Goal: Check status: Check status

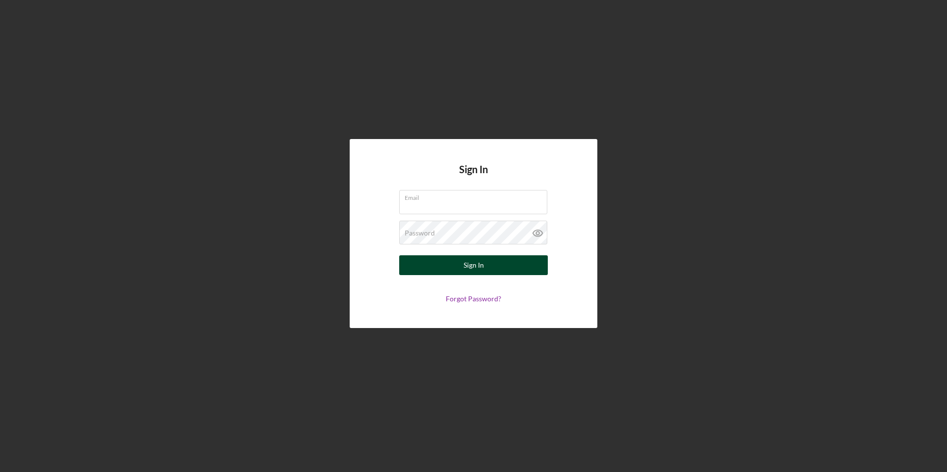
type input "[EMAIL_ADDRESS][DOMAIN_NAME]"
click at [500, 269] on button "Sign In" at bounding box center [473, 265] width 149 height 20
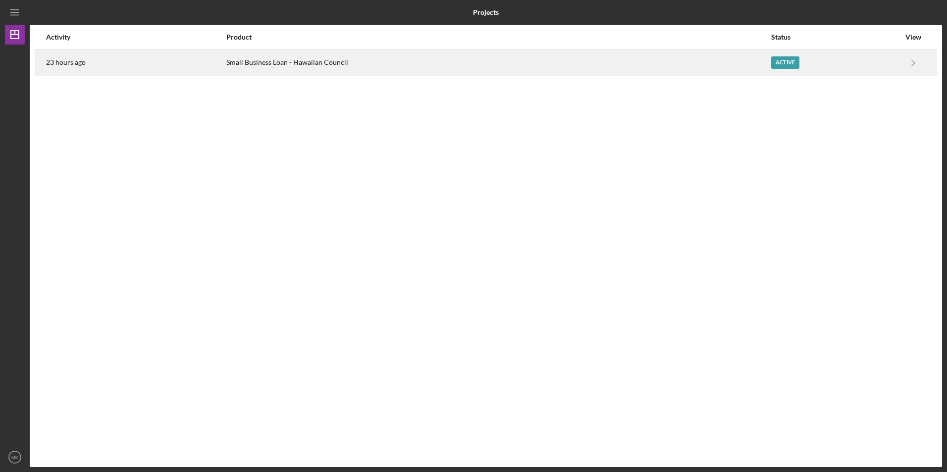
click at [350, 57] on div "Small Business Loan - Hawaiian Council" at bounding box center [498, 63] width 544 height 25
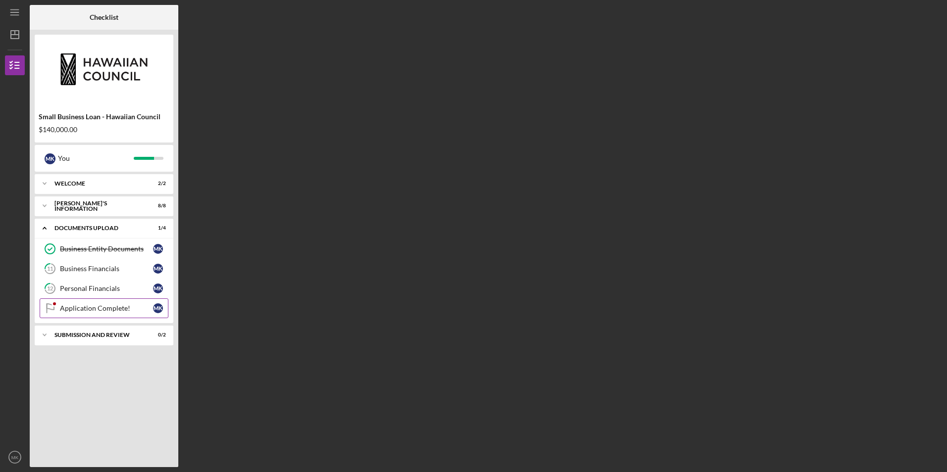
click at [110, 299] on link "Application Complete! Application Complete! M K" at bounding box center [104, 309] width 129 height 20
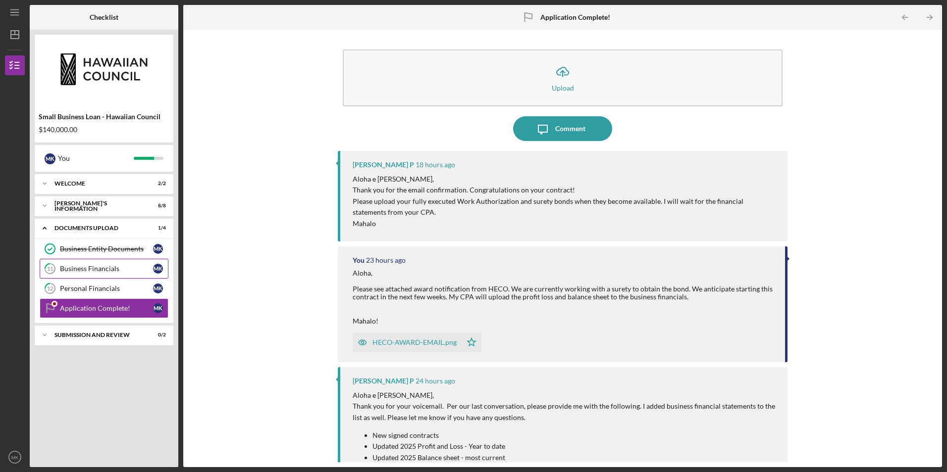
click at [114, 266] on div "Business Financials" at bounding box center [106, 269] width 93 height 8
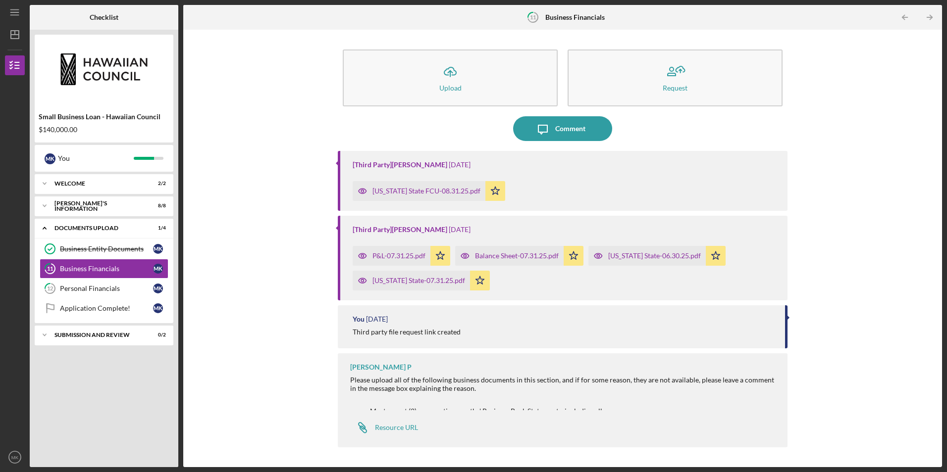
click at [416, 254] on div "P&L-07.31.25.pdf" at bounding box center [398, 256] width 53 height 8
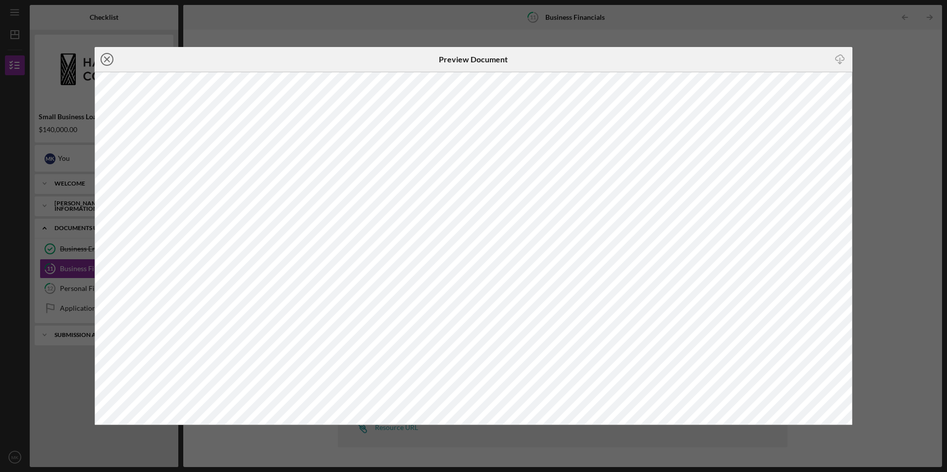
click at [102, 62] on circle at bounding box center [107, 59] width 12 height 12
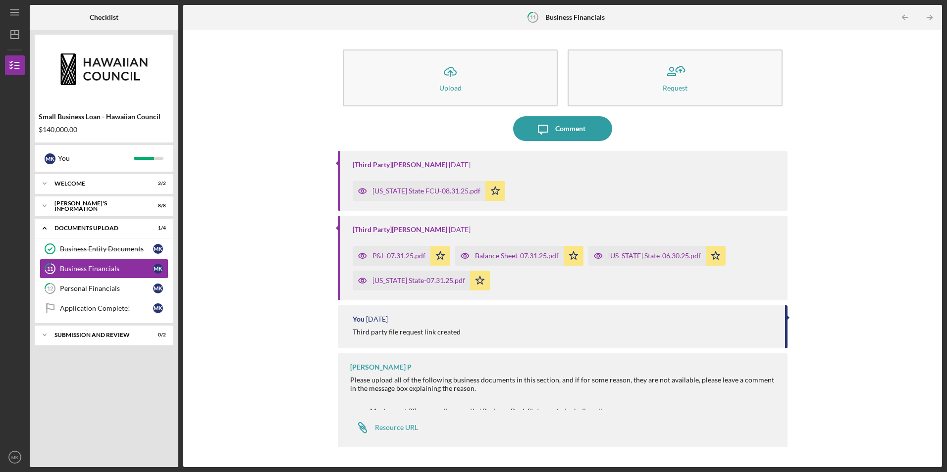
click at [521, 254] on div "Balance Sheet-07.31.25.pdf" at bounding box center [517, 256] width 84 height 8
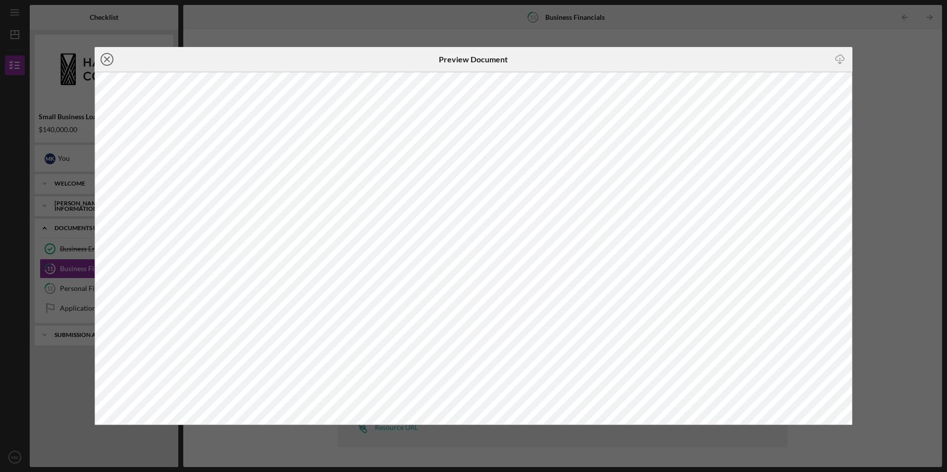
click at [107, 62] on icon "Icon/Close" at bounding box center [107, 59] width 25 height 25
